Goal: Transaction & Acquisition: Purchase product/service

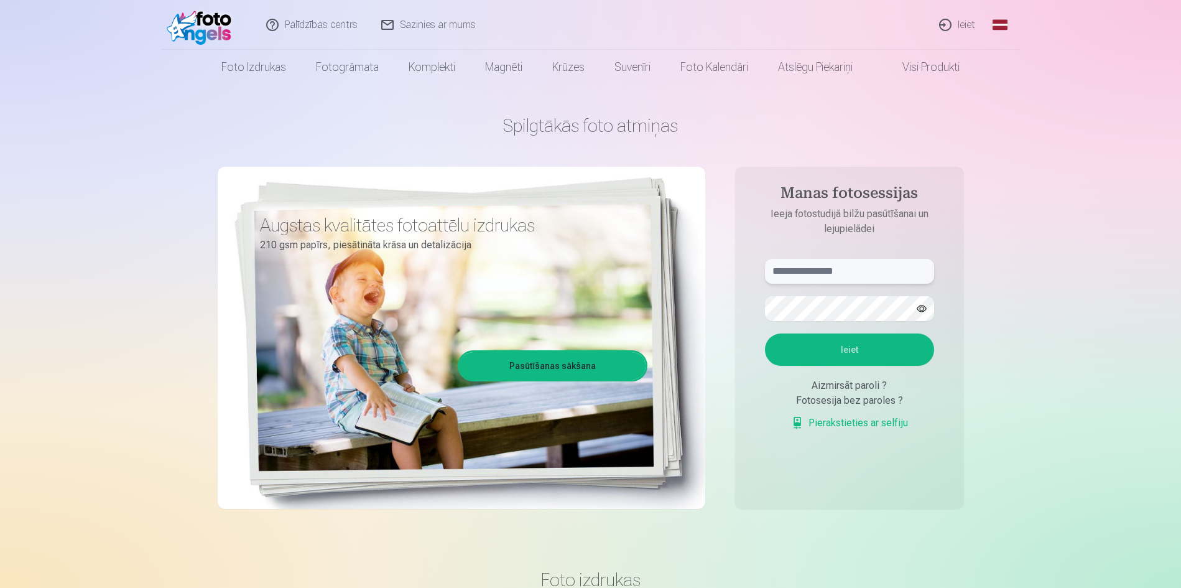
click at [842, 273] on input "text" at bounding box center [849, 271] width 169 height 25
type input "**********"
click at [922, 311] on button "button" at bounding box center [922, 309] width 24 height 24
click at [859, 353] on button "Ieiet" at bounding box center [849, 349] width 169 height 32
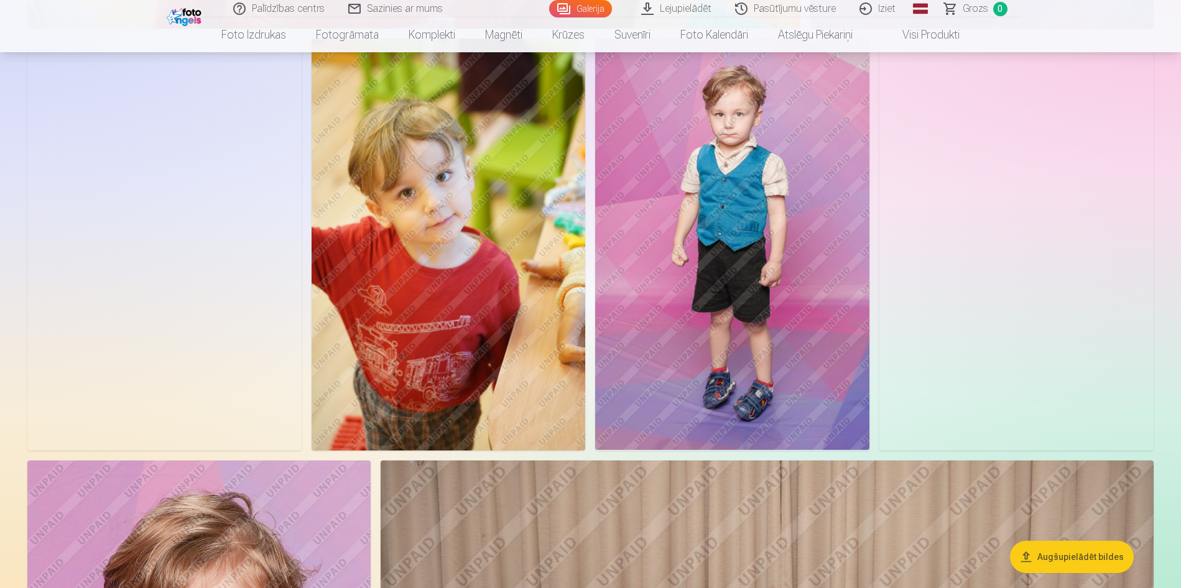
scroll to position [5661, 0]
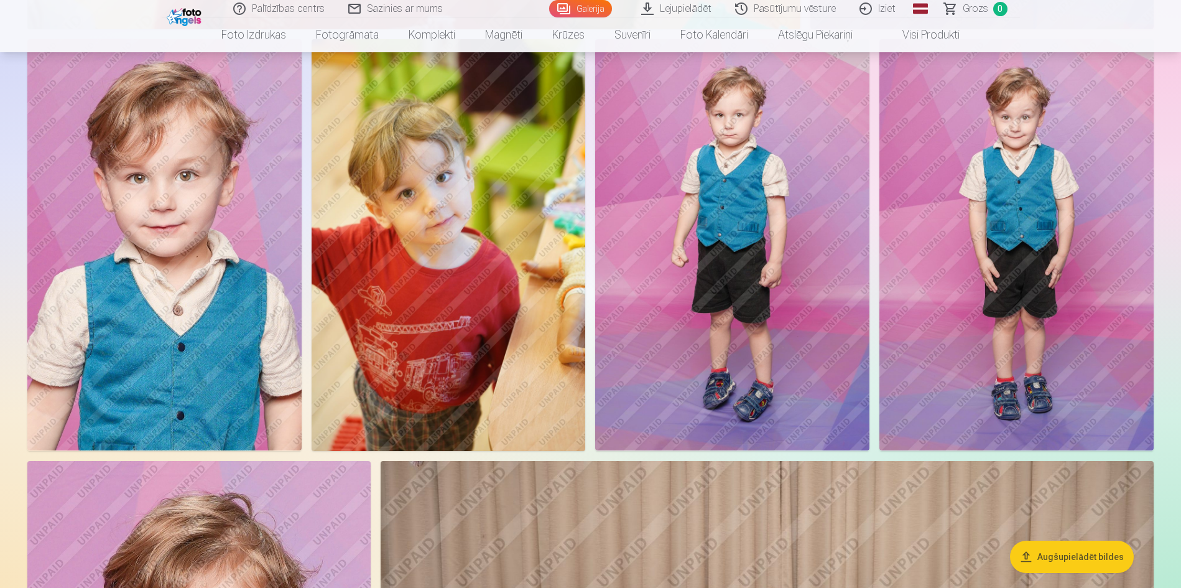
click at [168, 217] on img at bounding box center [164, 244] width 274 height 411
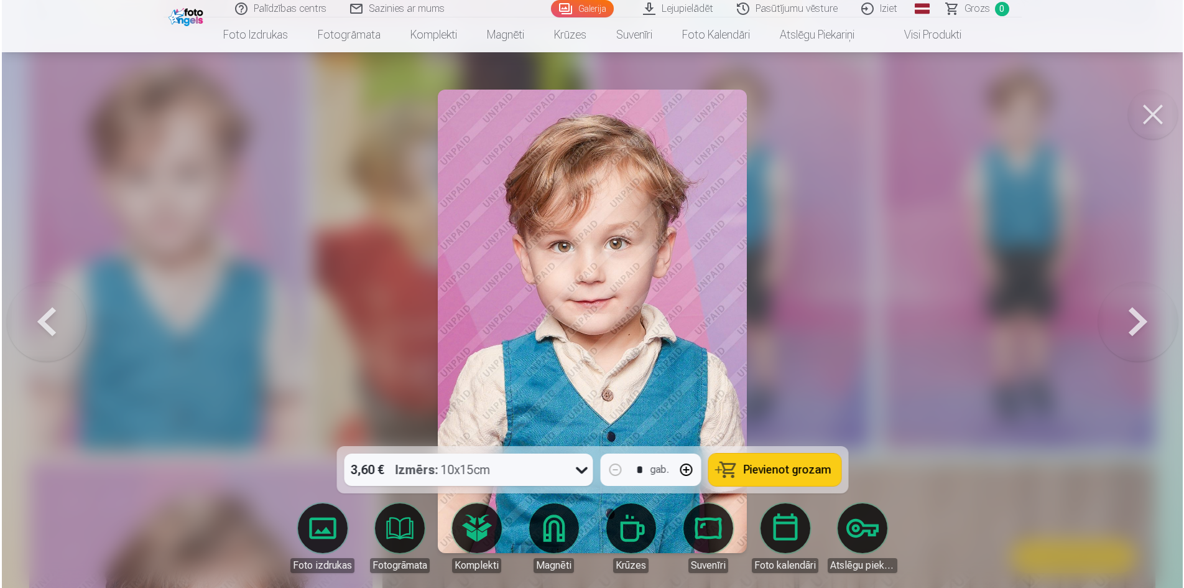
scroll to position [5676, 0]
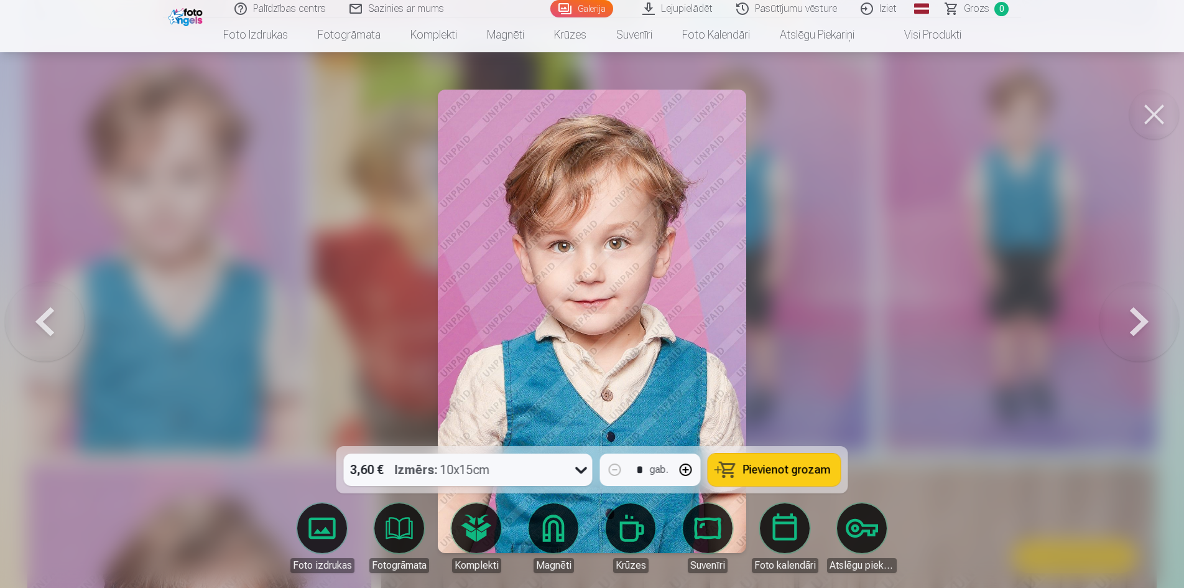
click at [689, 471] on button "button" at bounding box center [686, 469] width 30 height 30
click at [790, 471] on span "Pievienot grozam" at bounding box center [787, 469] width 88 height 11
type input "*"
click at [1150, 104] on button at bounding box center [1154, 115] width 50 height 50
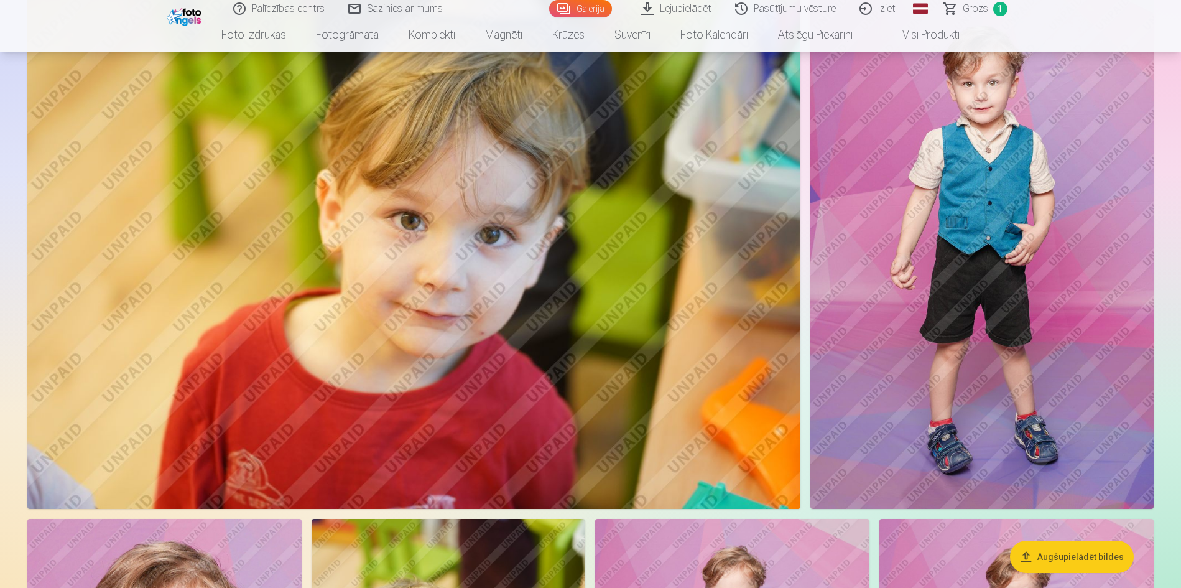
scroll to position [5183, 0]
click at [1002, 270] on img at bounding box center [981, 250] width 343 height 515
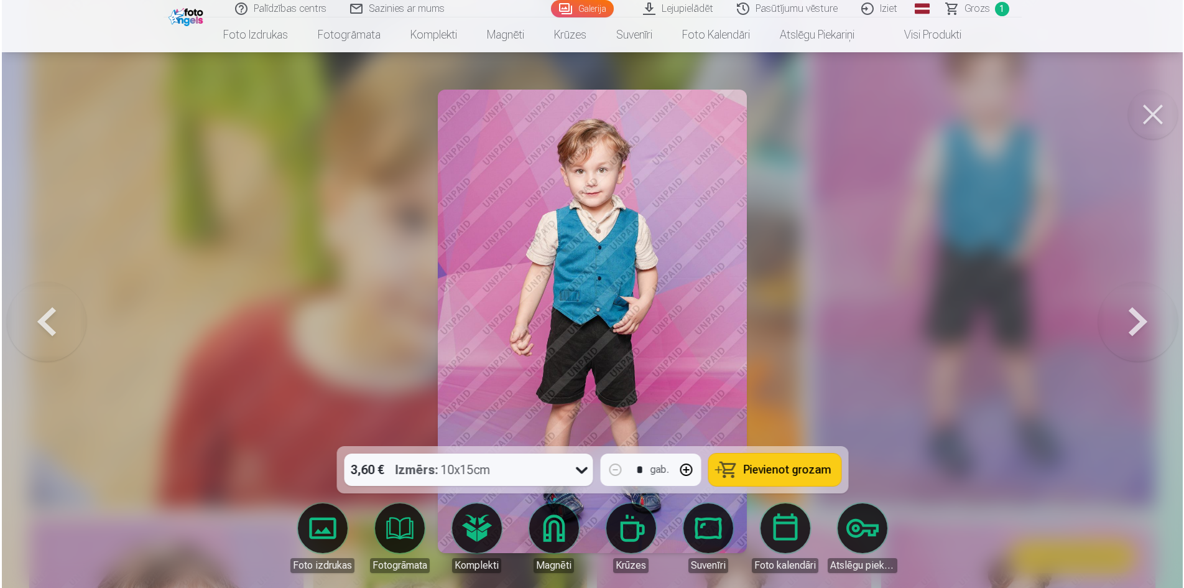
scroll to position [5197, 0]
click at [688, 473] on button "button" at bounding box center [686, 469] width 30 height 30
click at [780, 458] on button "Pievienot grozam" at bounding box center [774, 469] width 132 height 32
type input "*"
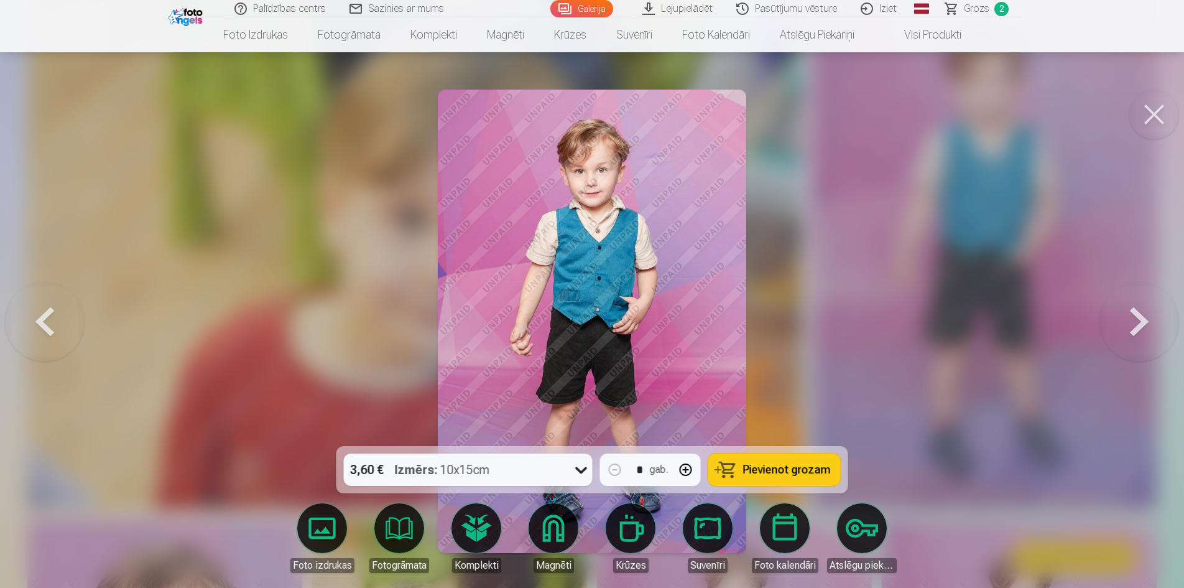
click at [1145, 119] on button at bounding box center [1154, 115] width 50 height 50
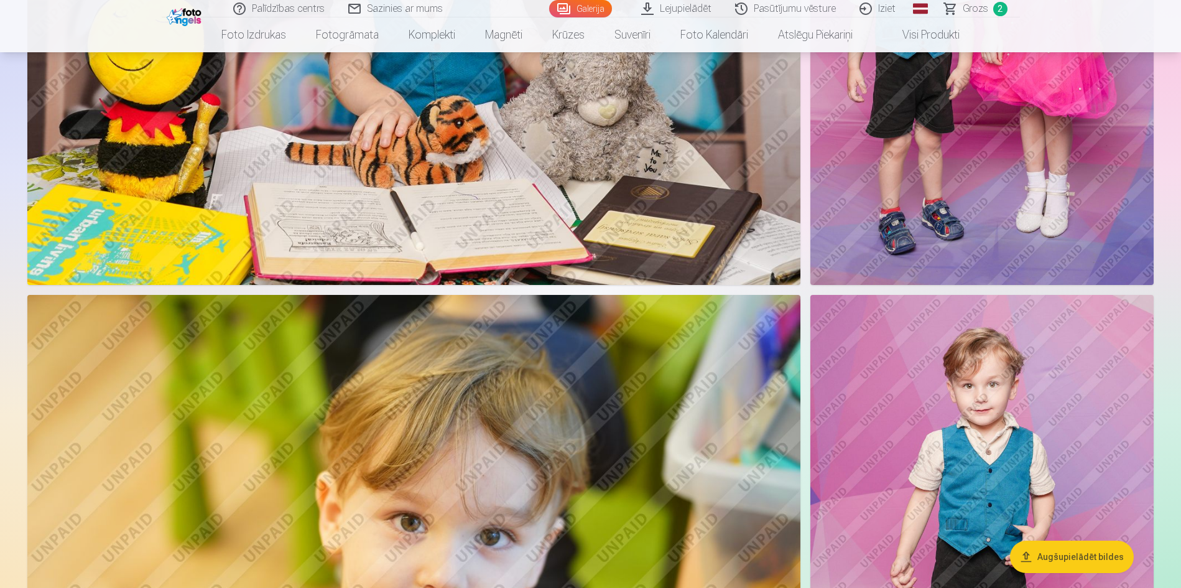
scroll to position [4591, 0]
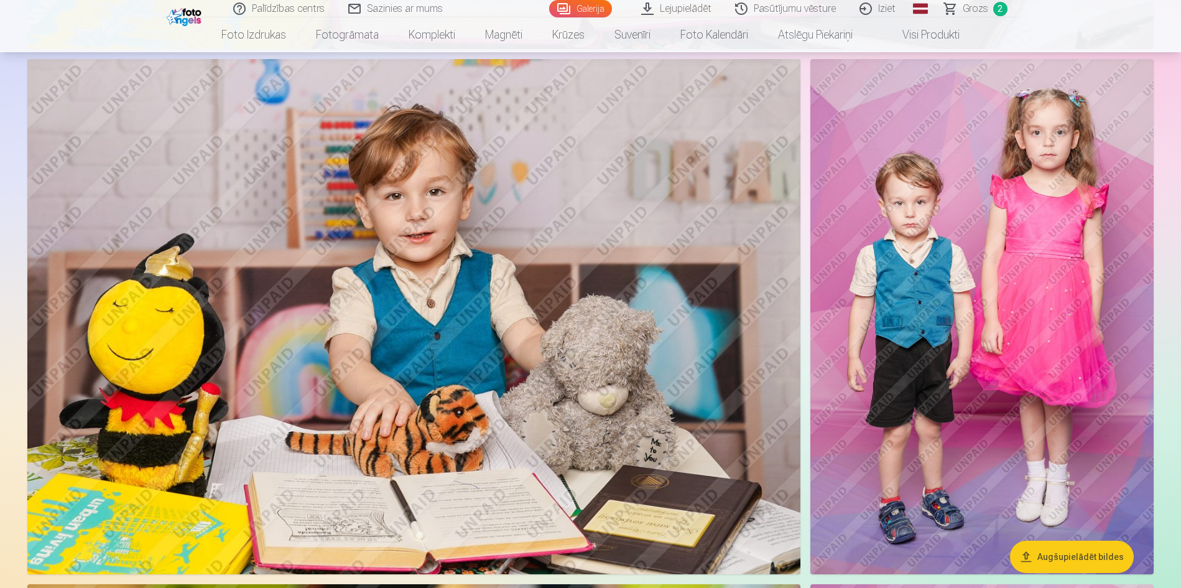
click at [979, 267] on img at bounding box center [981, 316] width 343 height 515
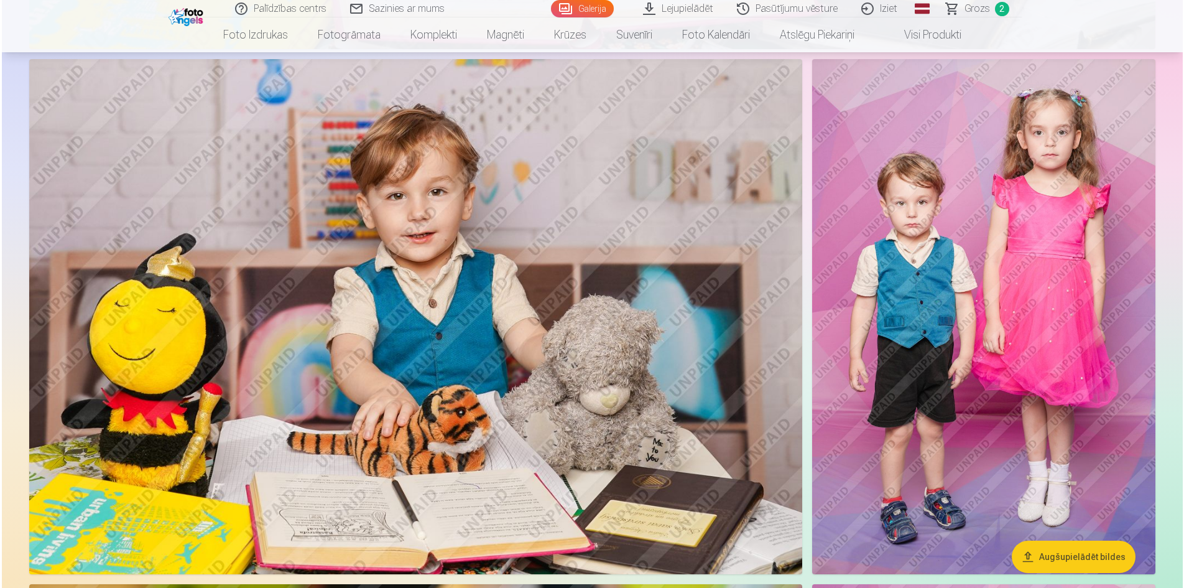
scroll to position [4601, 0]
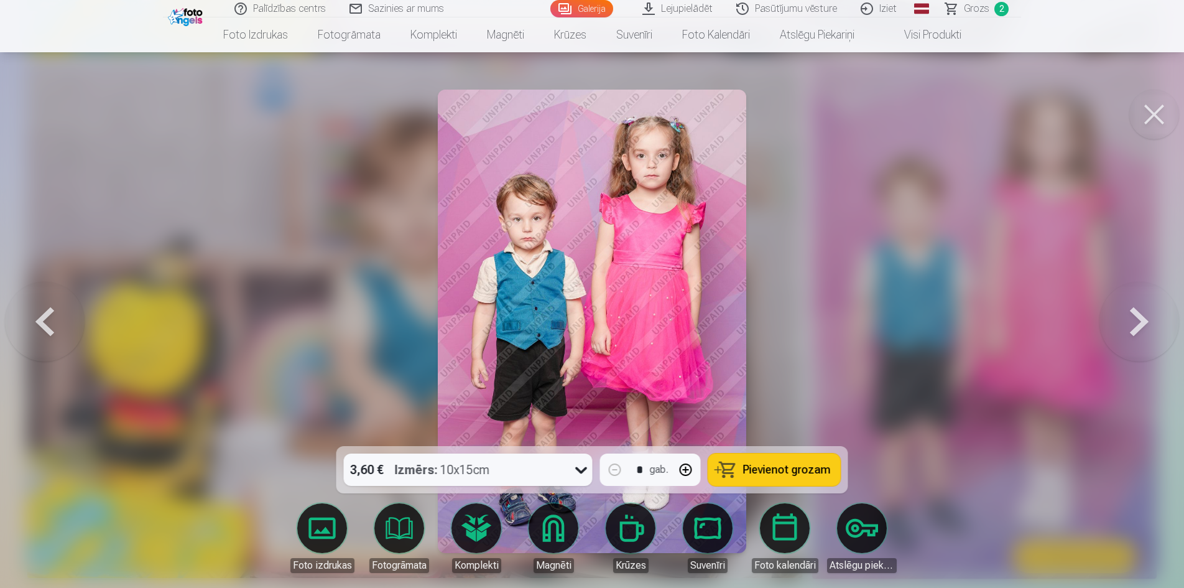
click at [681, 470] on button "button" at bounding box center [686, 469] width 30 height 30
click at [771, 473] on span "Pievienot grozam" at bounding box center [787, 469] width 88 height 11
type input "*"
click at [1163, 118] on button at bounding box center [1154, 115] width 50 height 50
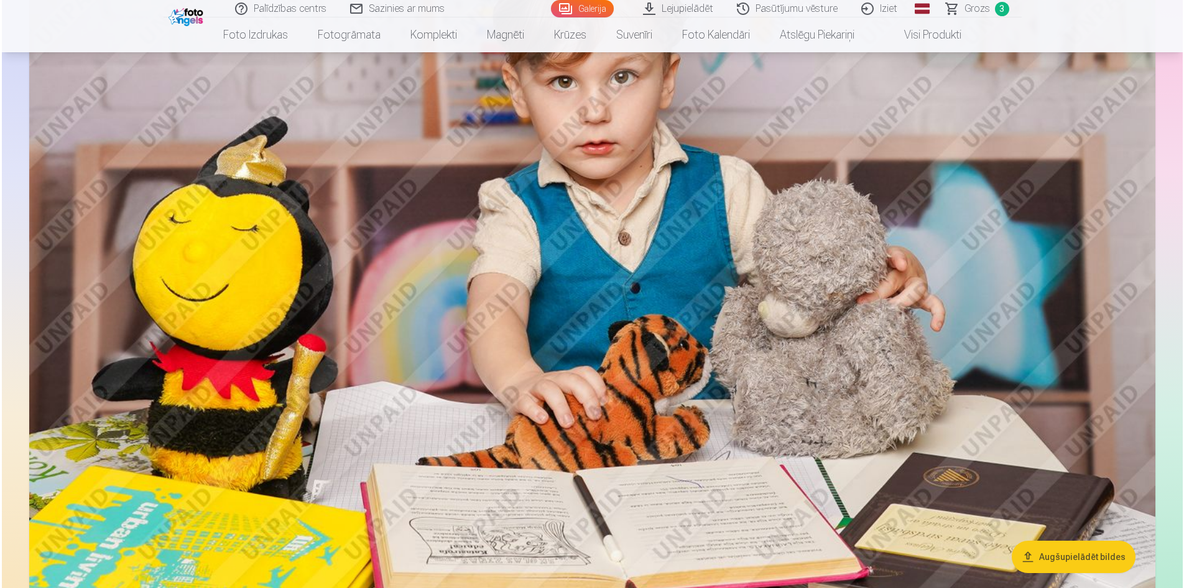
scroll to position [2509, 0]
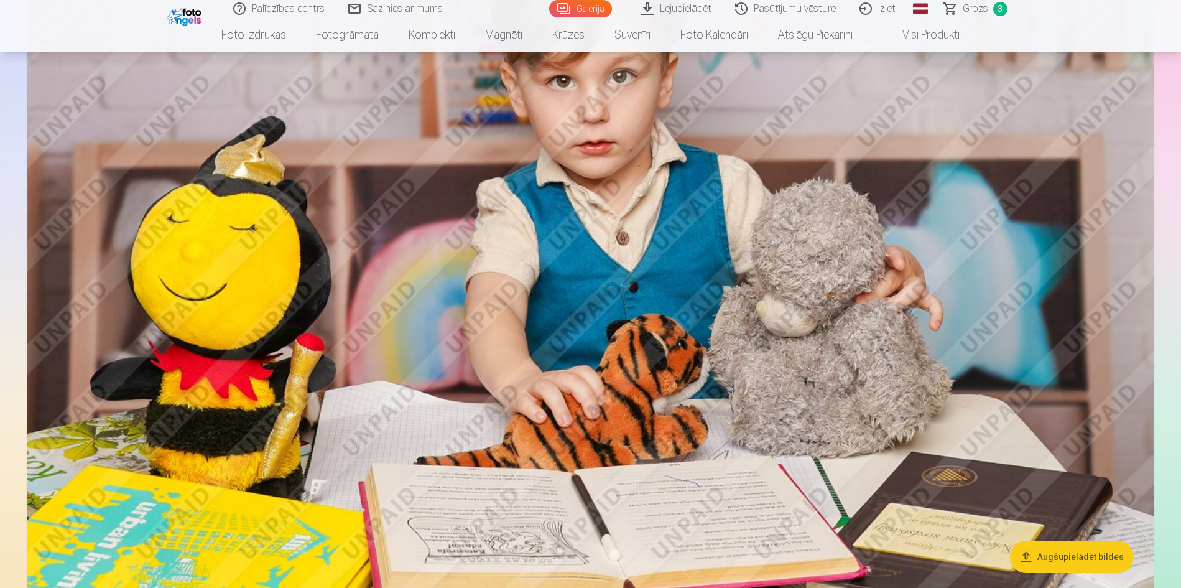
click at [690, 313] on img at bounding box center [590, 236] width 1126 height 750
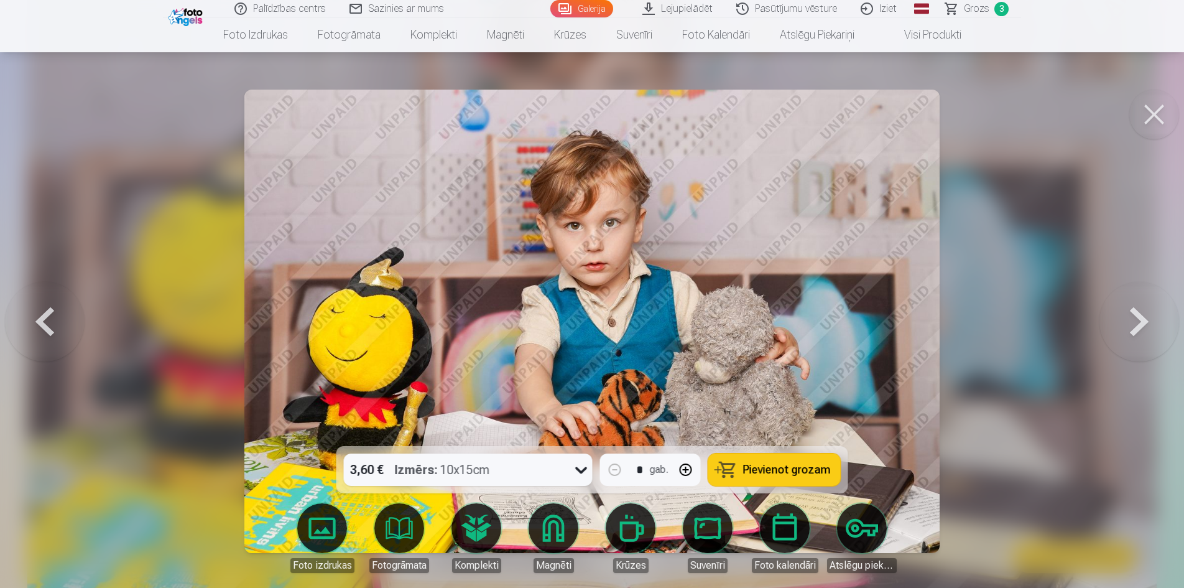
click at [685, 473] on button "button" at bounding box center [686, 469] width 30 height 30
click at [806, 468] on span "Pievienot grozam" at bounding box center [787, 469] width 88 height 11
type input "*"
click at [1159, 115] on button at bounding box center [1154, 115] width 50 height 50
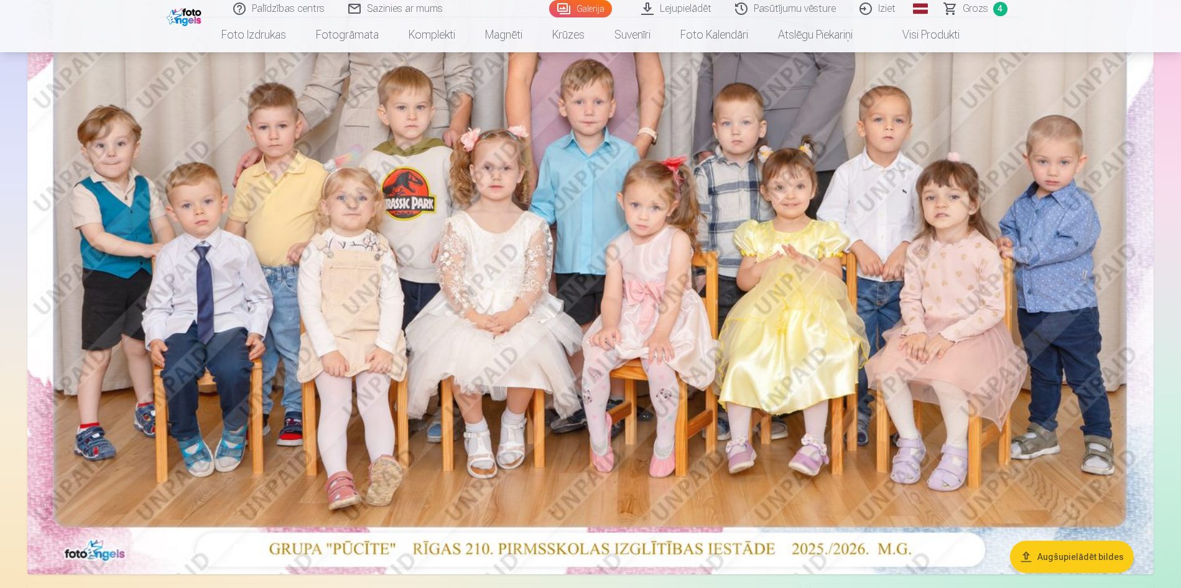
scroll to position [313, 0]
click at [820, 284] on img at bounding box center [590, 198] width 1126 height 751
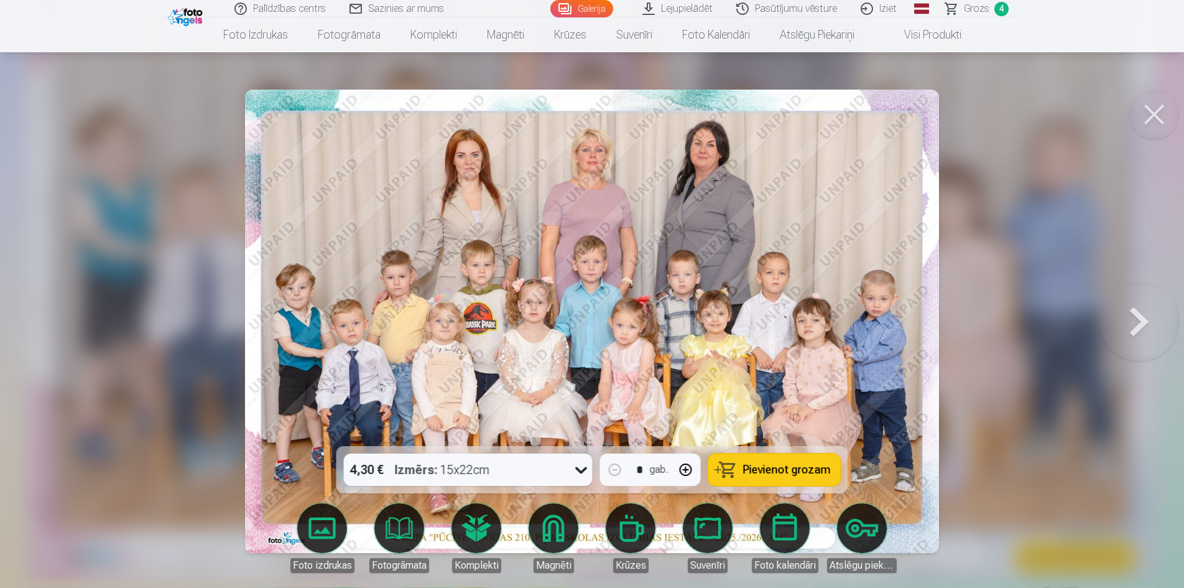
click at [809, 480] on button "Pievienot grozam" at bounding box center [774, 469] width 132 height 32
click at [1146, 126] on button at bounding box center [1154, 115] width 50 height 50
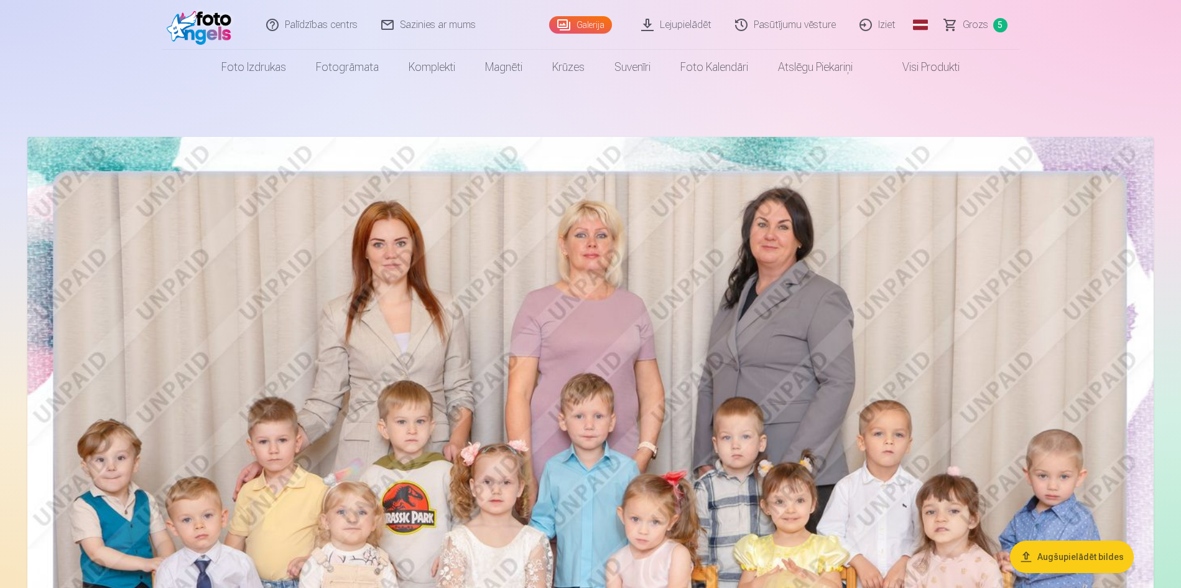
click at [970, 28] on span "Grozs" at bounding box center [974, 24] width 25 height 15
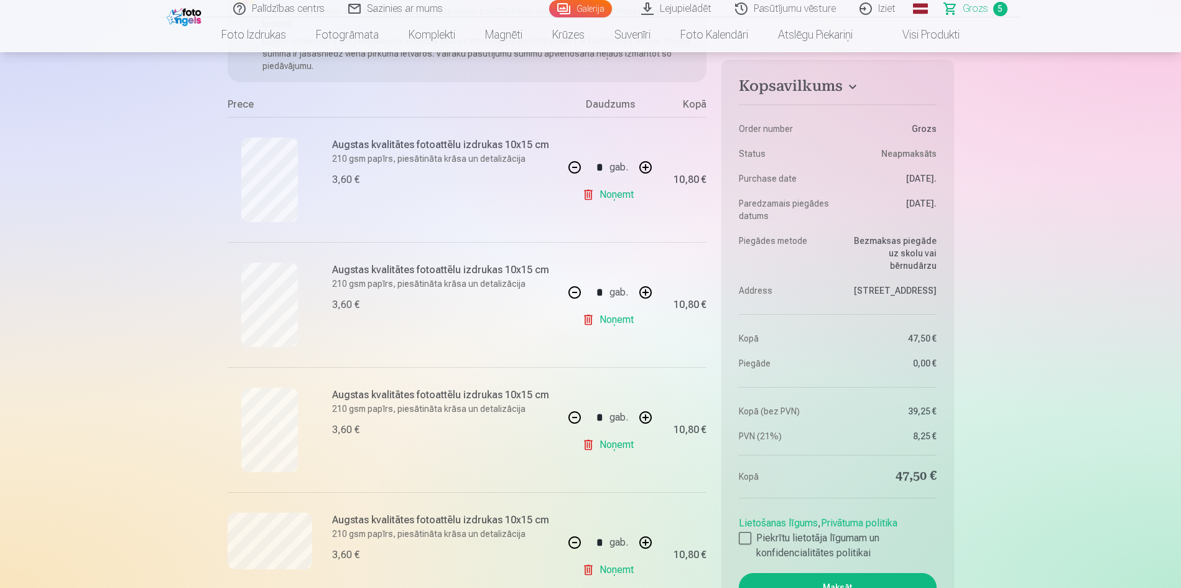
scroll to position [190, 0]
click at [611, 192] on link "Noņemt" at bounding box center [610, 193] width 57 height 25
type input "*"
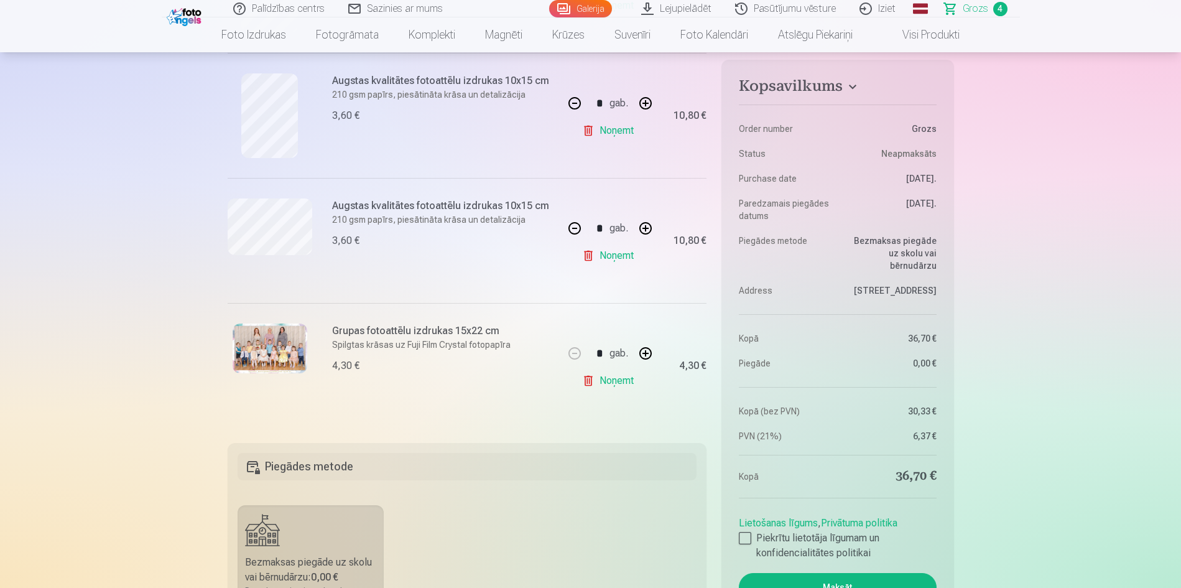
scroll to position [379, 0]
click at [607, 541] on fieldset "Piegādes metode Bezmaksas piegāde uz skolu vai bērnudārzu : 0,00 € Paredzamais …" at bounding box center [467, 590] width 479 height 296
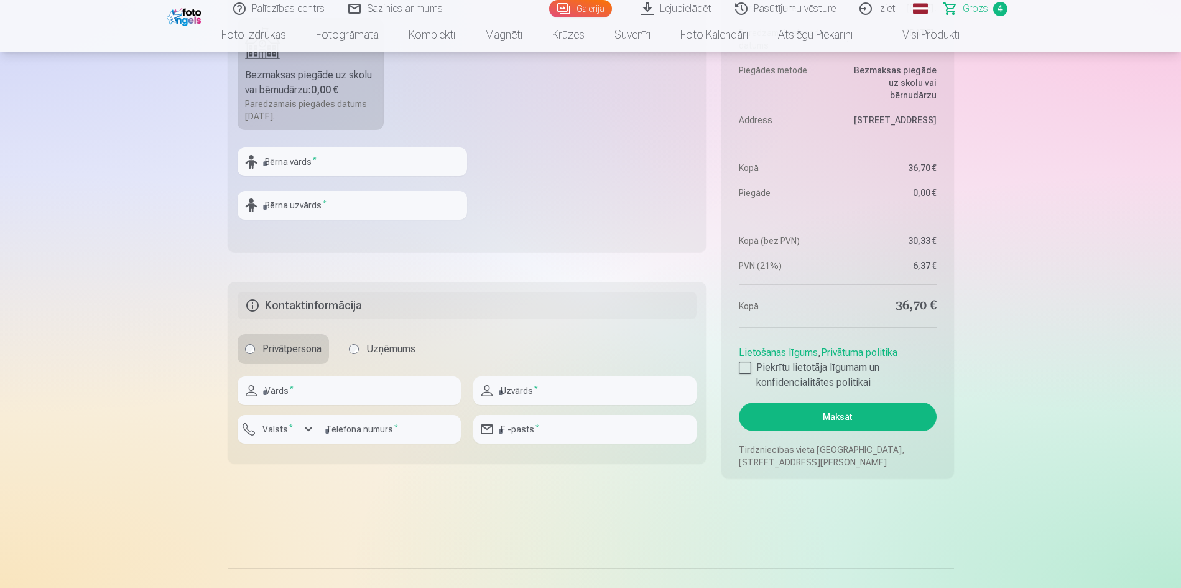
scroll to position [885, 0]
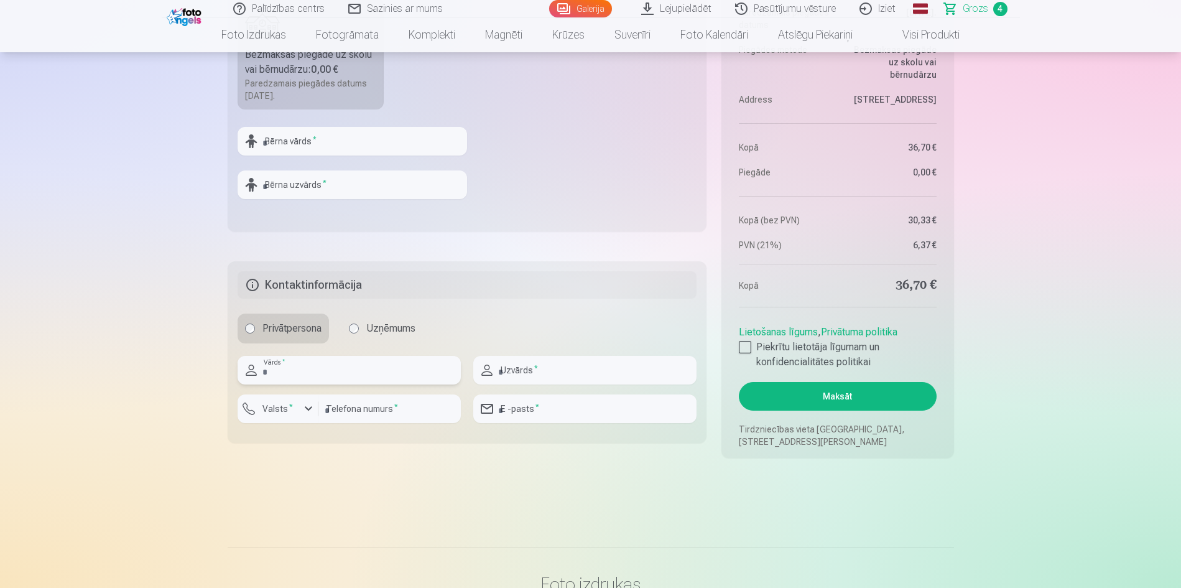
click at [316, 367] on input "text" at bounding box center [348, 370] width 223 height 29
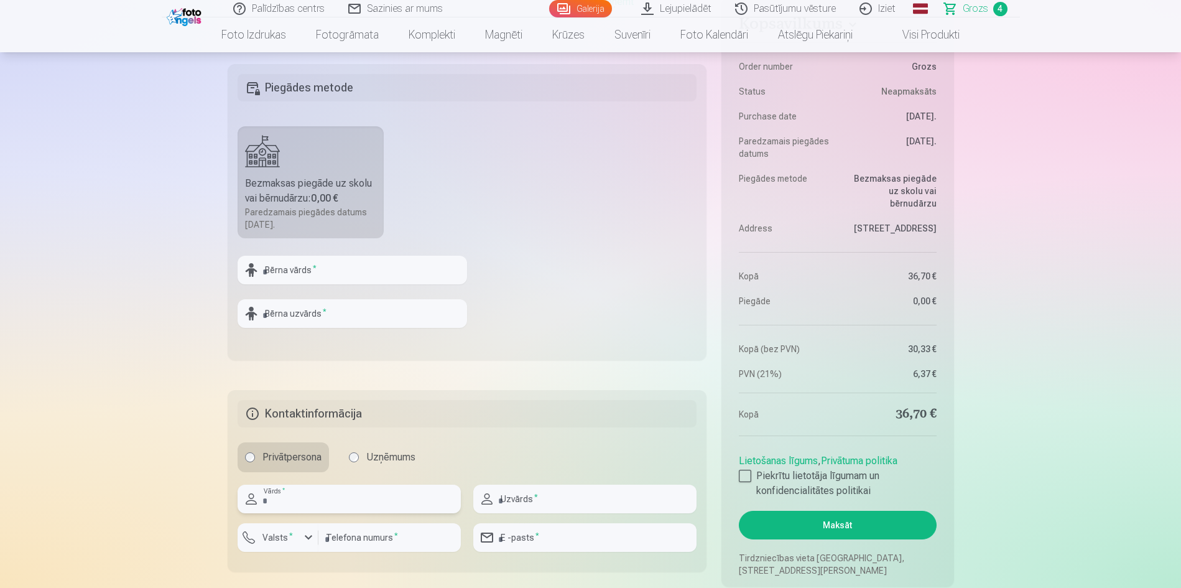
scroll to position [756, 0]
click at [348, 269] on input "text" at bounding box center [351, 270] width 229 height 29
type input "*"
type input "*****"
click at [356, 308] on input "text" at bounding box center [351, 314] width 229 height 29
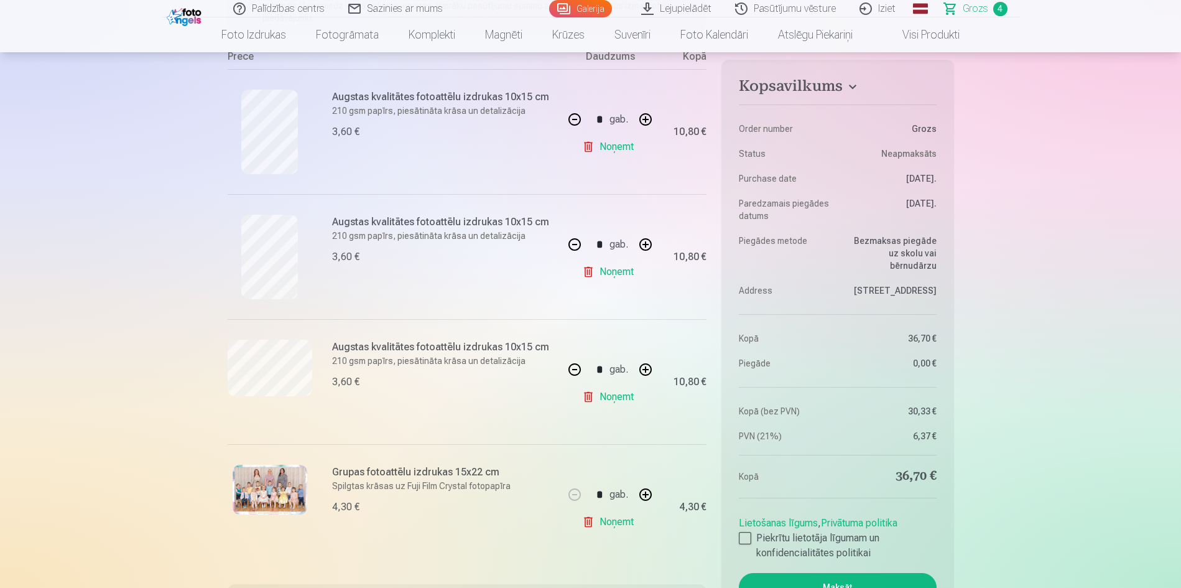
scroll to position [265, 0]
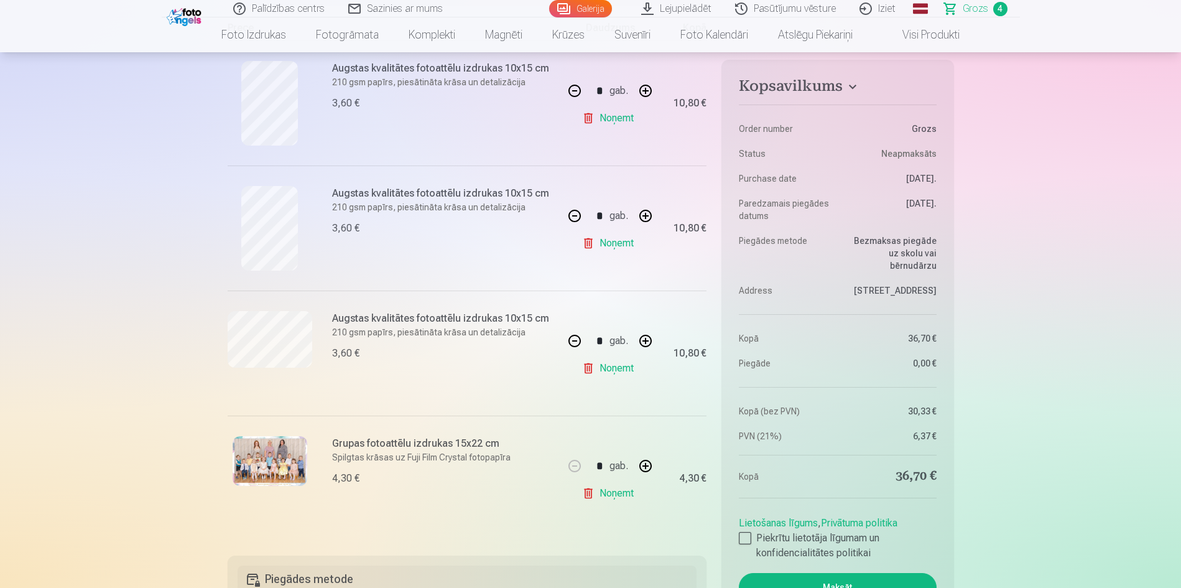
type input "*******"
click at [578, 344] on button "button" at bounding box center [575, 341] width 30 height 30
type input "*"
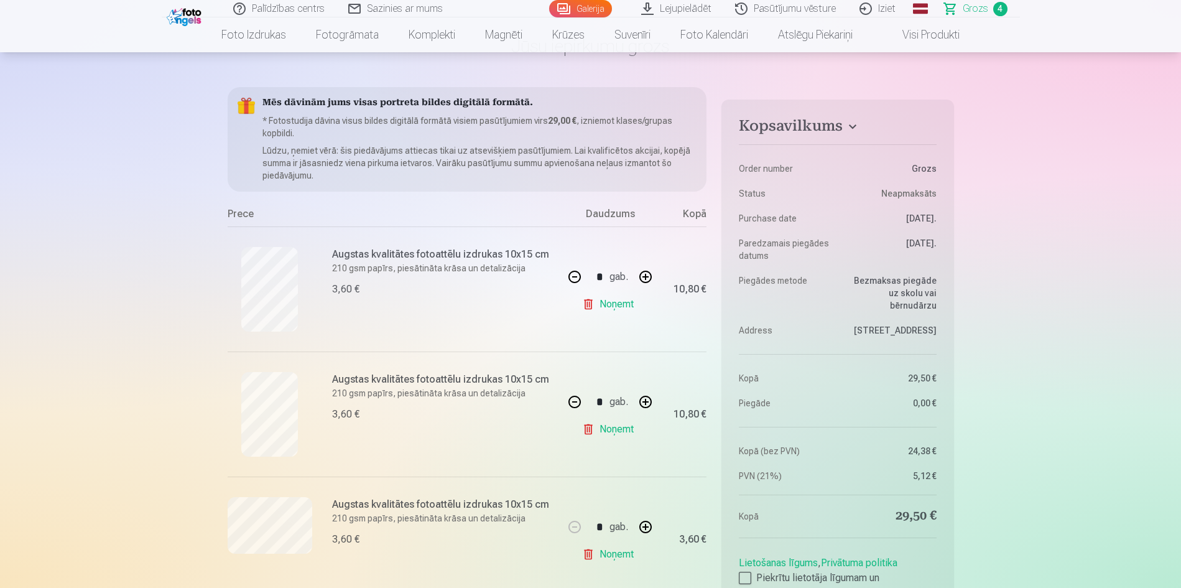
scroll to position [79, 0]
click at [571, 408] on button "button" at bounding box center [575, 402] width 30 height 30
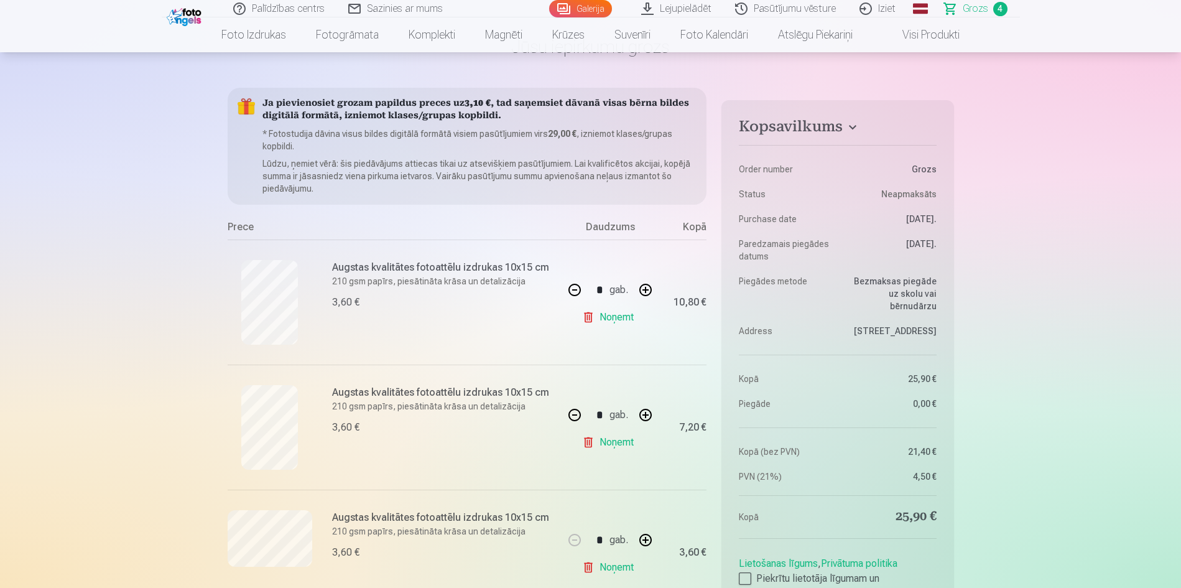
click at [571, 408] on button "button" at bounding box center [575, 415] width 30 height 30
type input "*"
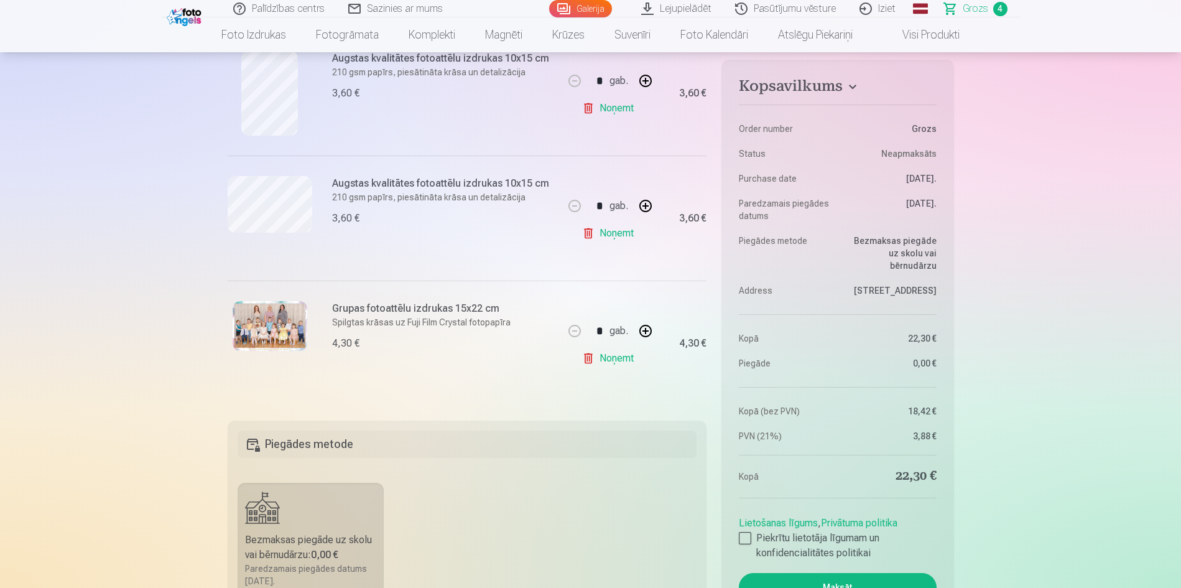
scroll to position [417, 0]
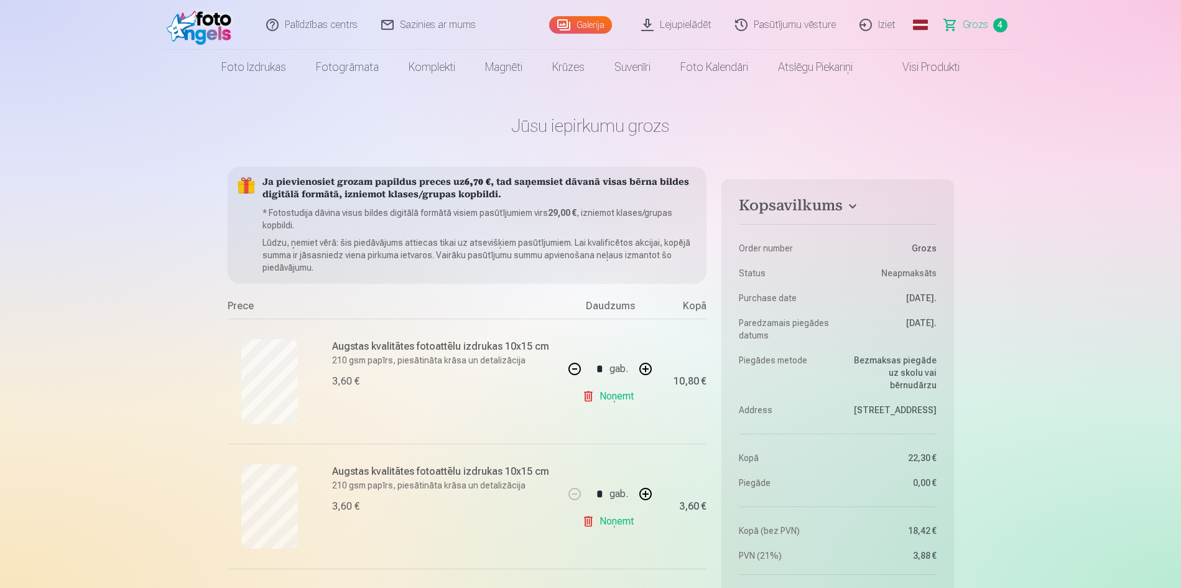
click at [592, 22] on link "Galerija" at bounding box center [580, 24] width 63 height 17
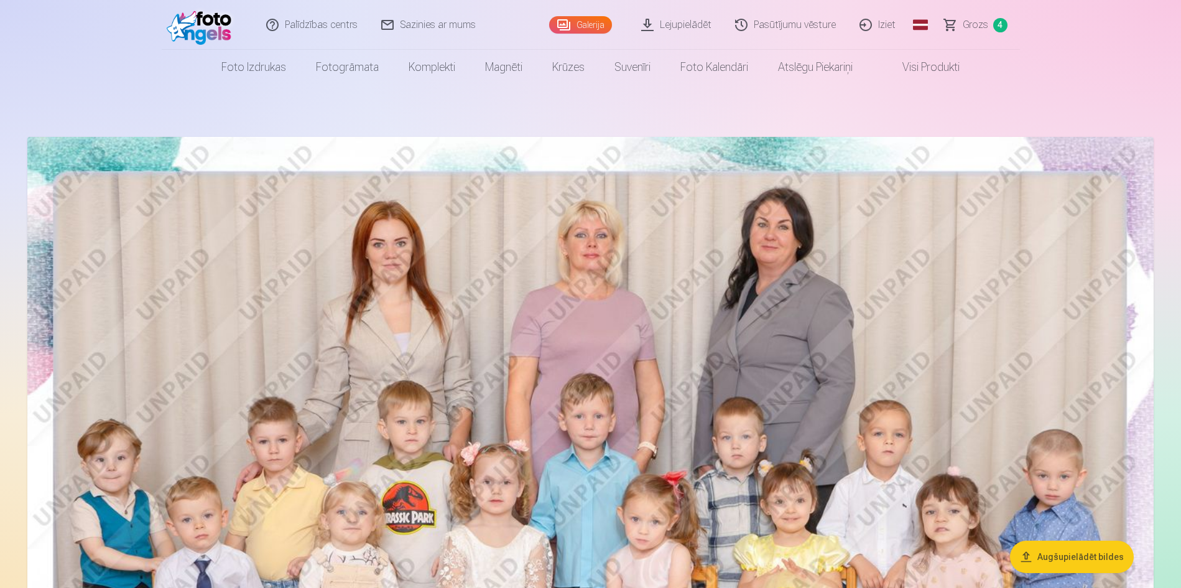
click at [809, 25] on link "Pasūtījumu vēsture" at bounding box center [786, 25] width 124 height 50
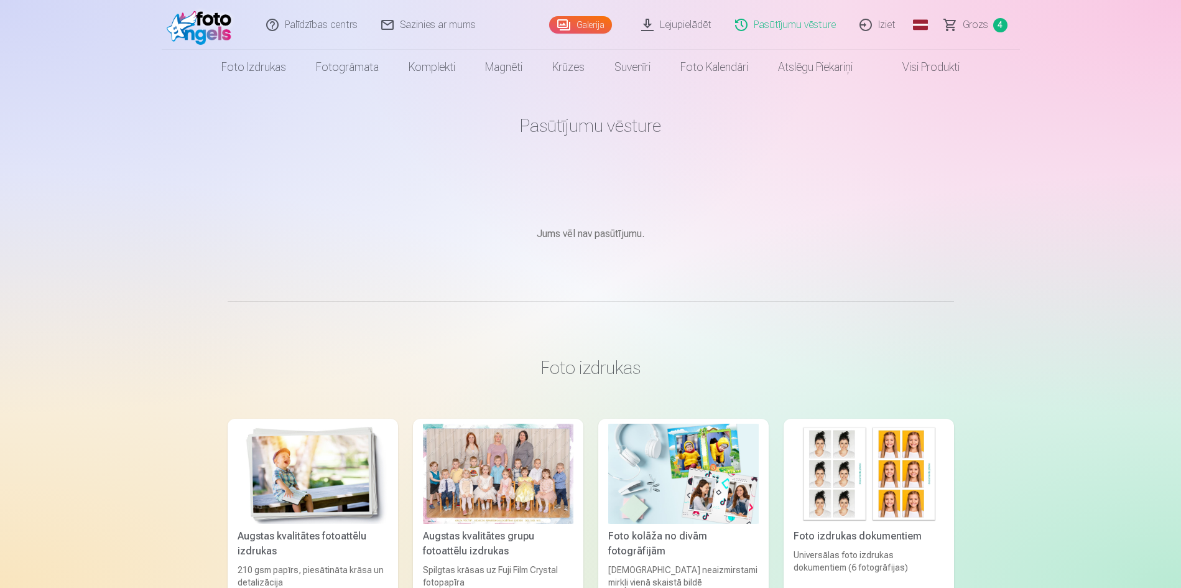
click at [975, 30] on span "Grozs" at bounding box center [974, 24] width 25 height 15
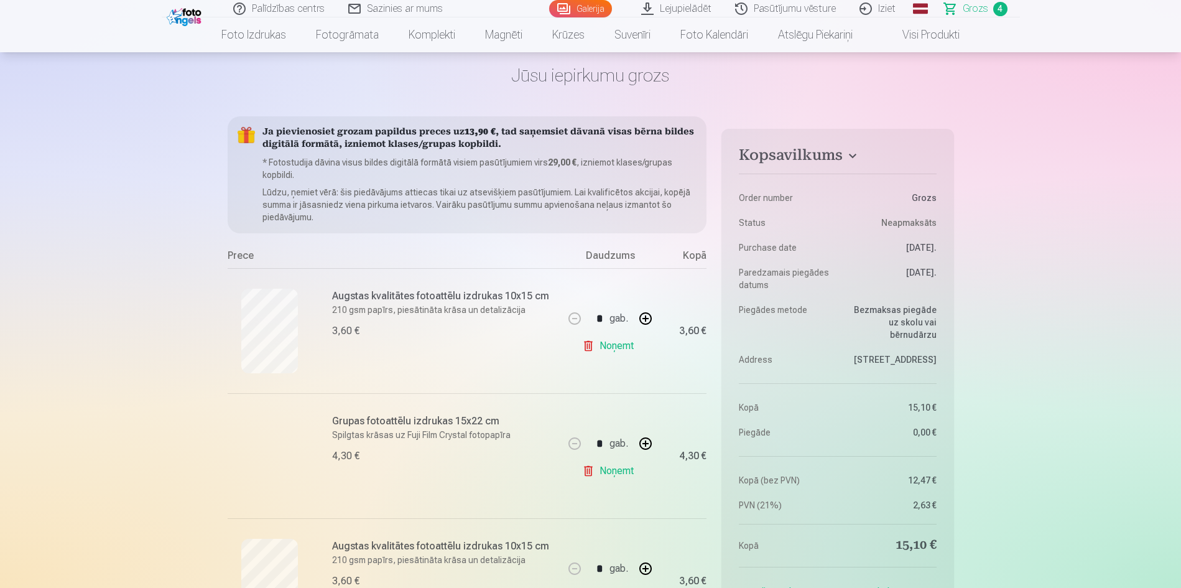
scroll to position [35, 0]
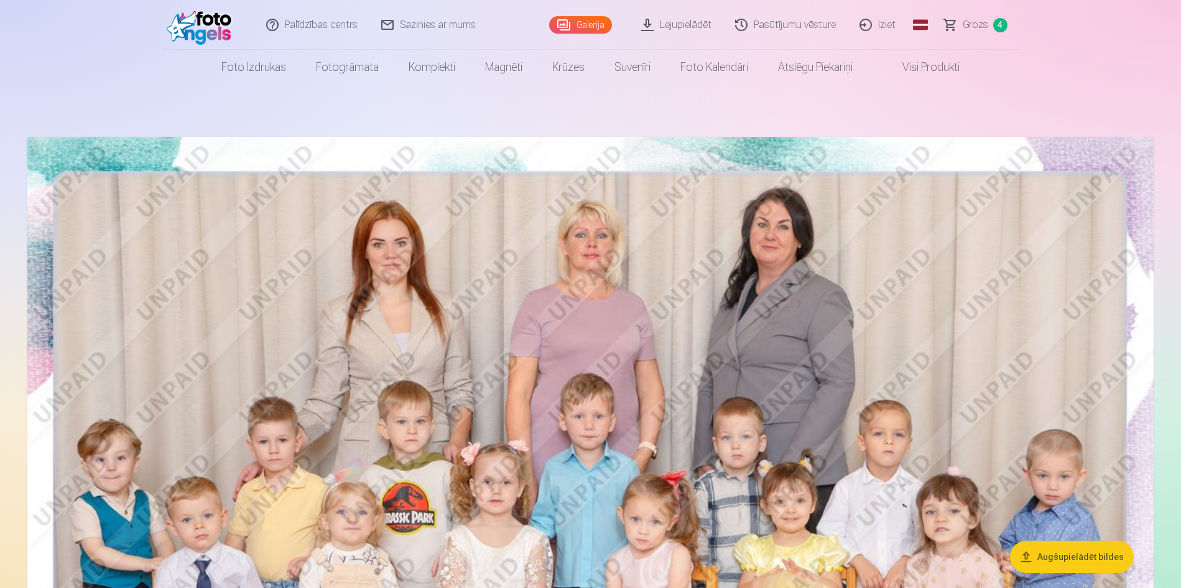
click at [879, 31] on link "Iziet" at bounding box center [878, 25] width 60 height 50
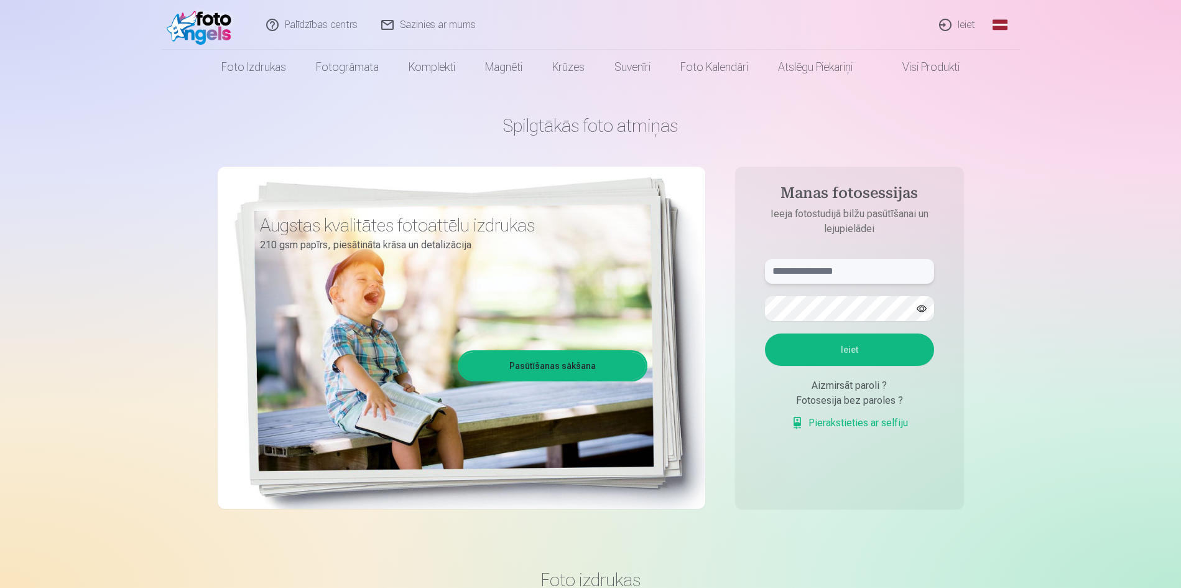
click at [851, 274] on input "text" at bounding box center [849, 271] width 169 height 25
type input "**********"
click at [765, 333] on button "Ieiet" at bounding box center [849, 349] width 169 height 32
click at [923, 309] on button "button" at bounding box center [922, 309] width 24 height 24
click at [879, 350] on button "Ieiet" at bounding box center [849, 349] width 169 height 32
